Goal: Information Seeking & Learning: Learn about a topic

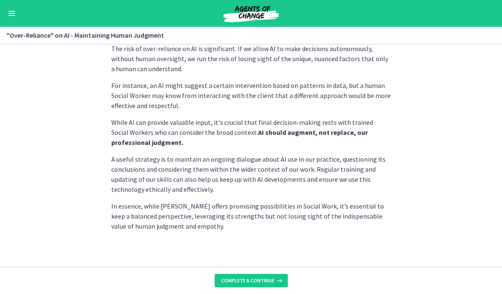
scroll to position [235, 0]
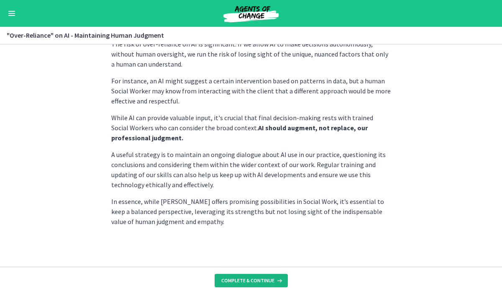
click at [230, 281] on span "Complete & continue" at bounding box center [247, 280] width 53 height 7
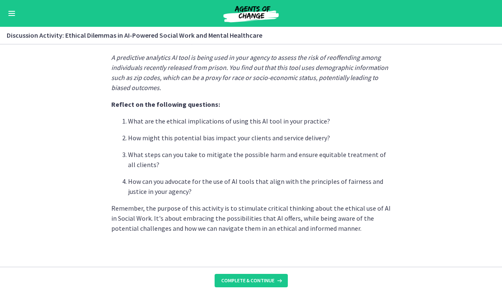
scroll to position [240, 0]
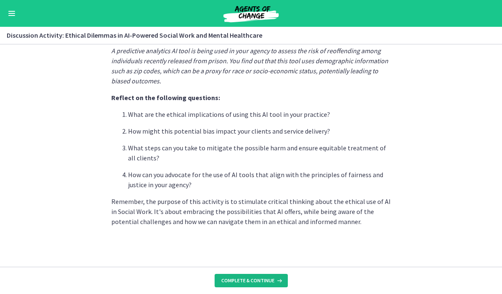
click at [241, 281] on span "Complete & continue" at bounding box center [247, 280] width 53 height 7
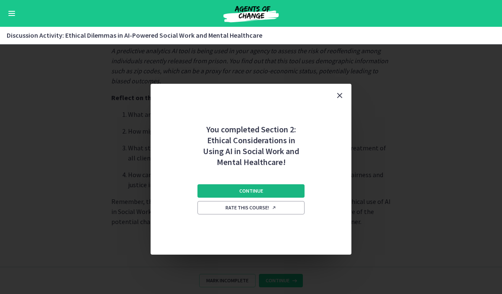
click at [223, 187] on button "Continue" at bounding box center [250, 190] width 107 height 13
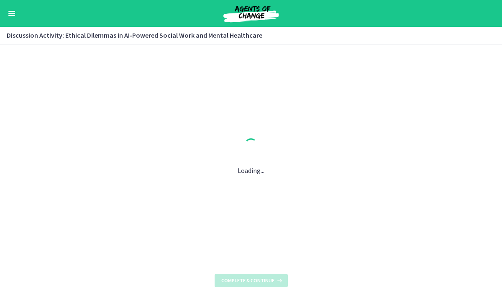
scroll to position [0, 0]
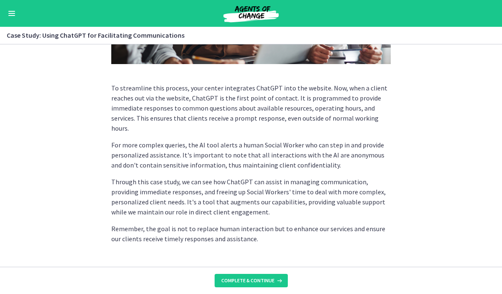
scroll to position [242, 0]
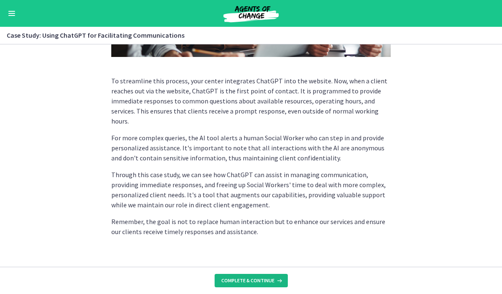
click at [231, 280] on span "Complete & continue" at bounding box center [247, 280] width 53 height 7
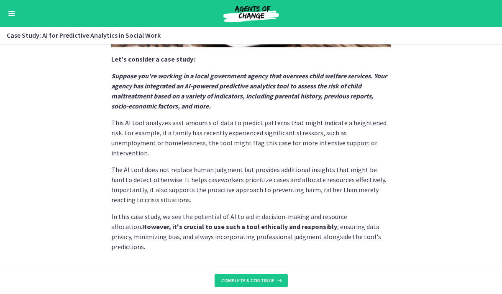
scroll to position [220, 0]
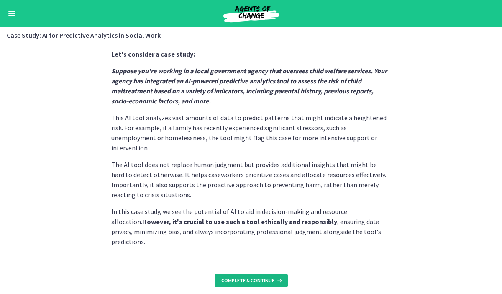
click at [230, 279] on span "Complete & continue" at bounding box center [247, 280] width 53 height 7
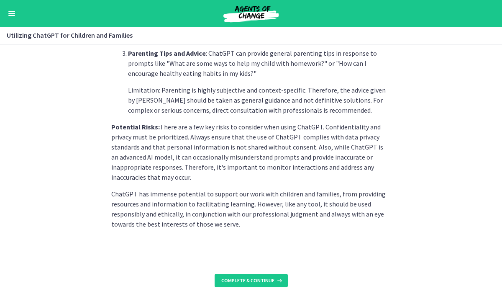
scroll to position [397, 0]
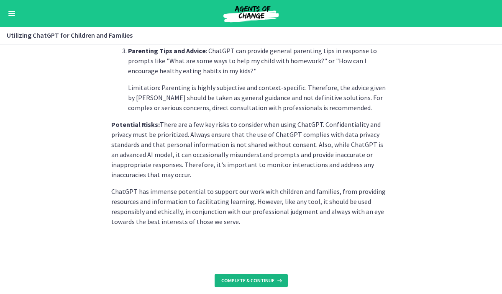
click at [238, 279] on span "Complete & continue" at bounding box center [247, 280] width 53 height 7
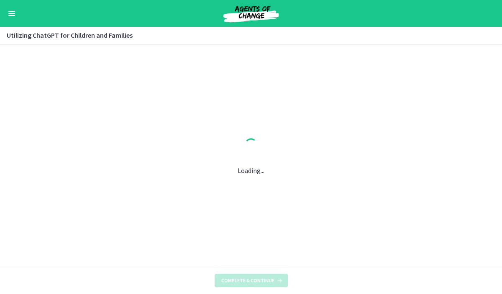
scroll to position [0, 0]
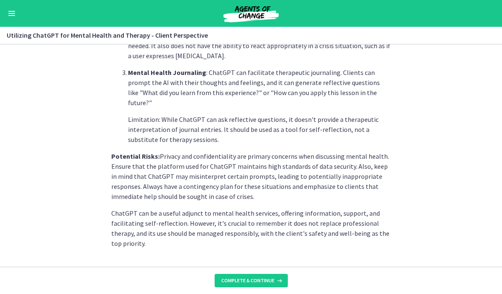
scroll to position [380, 0]
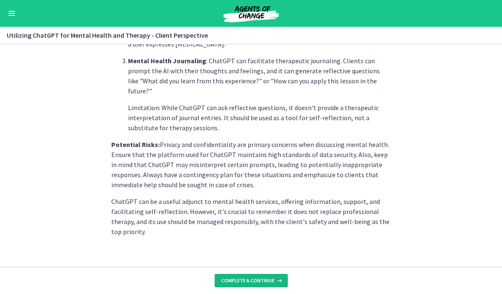
click at [239, 279] on span "Complete & continue" at bounding box center [247, 280] width 53 height 7
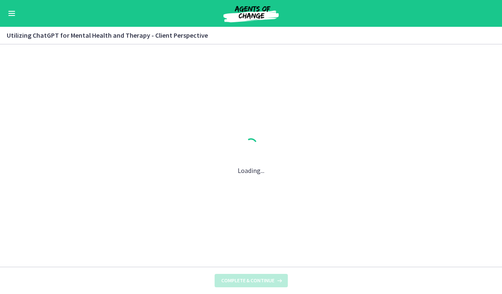
scroll to position [0, 0]
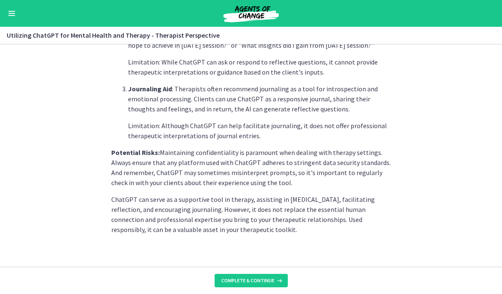
scroll to position [360, 0]
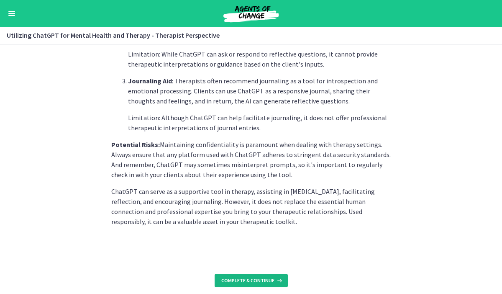
click at [230, 278] on span "Complete & continue" at bounding box center [247, 280] width 53 height 7
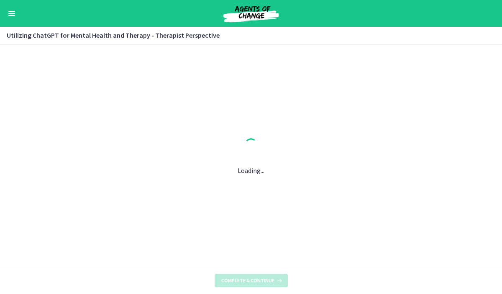
scroll to position [0, 0]
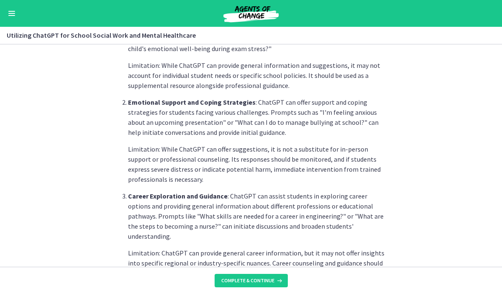
scroll to position [264, 0]
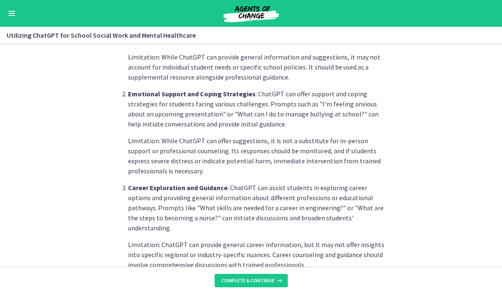
click at [18, 10] on div "Go to Dashboard" at bounding box center [251, 13] width 502 height 27
click at [13, 17] on button "Enable menu" at bounding box center [12, 13] width 10 height 10
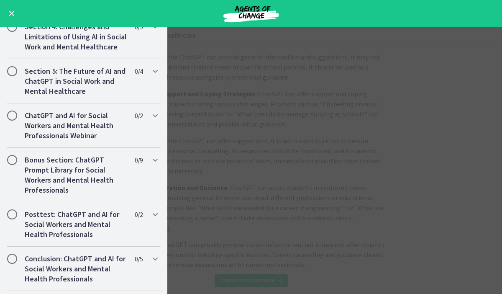
scroll to position [625, 0]
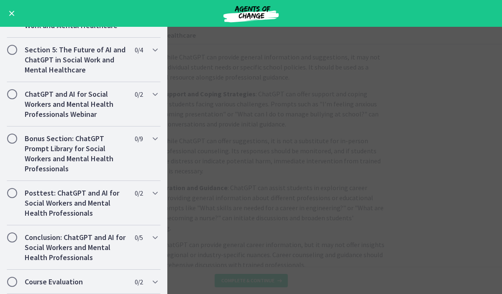
click at [243, 154] on main "Utilizing ChatGPT for School Social Work and Mental Healthcare Enable fullscree…" at bounding box center [251, 160] width 502 height 267
click at [197, 92] on main "Utilizing ChatGPT for School Social Work and Mental Healthcare Enable fullscree…" at bounding box center [251, 160] width 502 height 267
click at [14, 15] on button "Enable menu" at bounding box center [12, 13] width 10 height 10
